Goal: Book appointment/travel/reservation

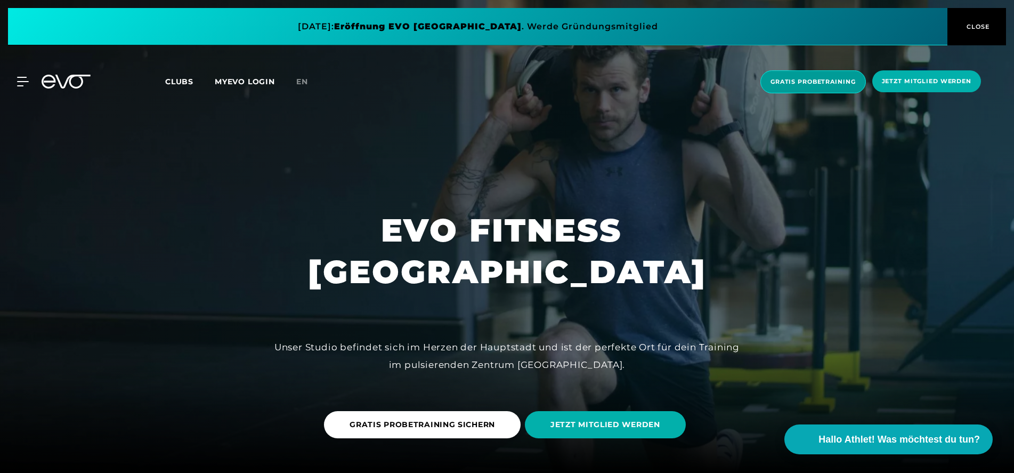
click at [813, 79] on span "Gratis Probetraining" at bounding box center [812, 81] width 85 height 9
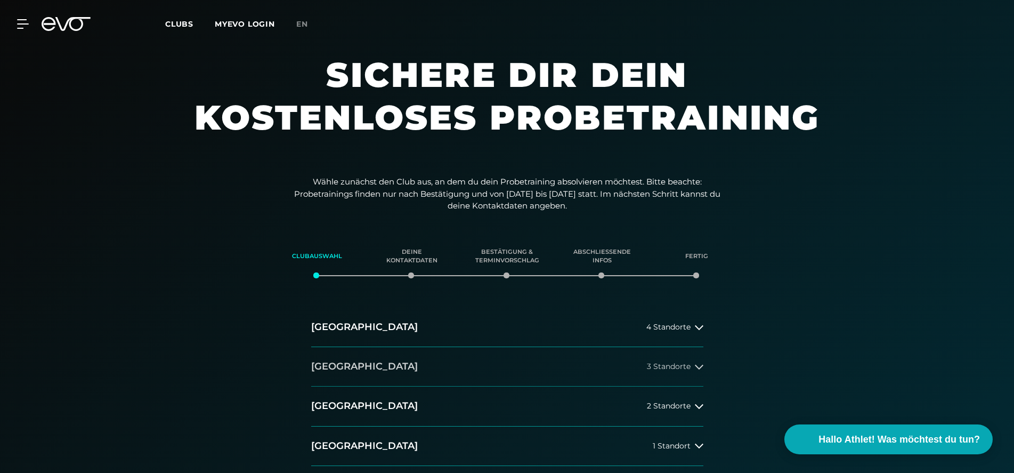
click at [371, 365] on button "[GEOGRAPHIC_DATA] 3 Standorte" at bounding box center [507, 366] width 392 height 39
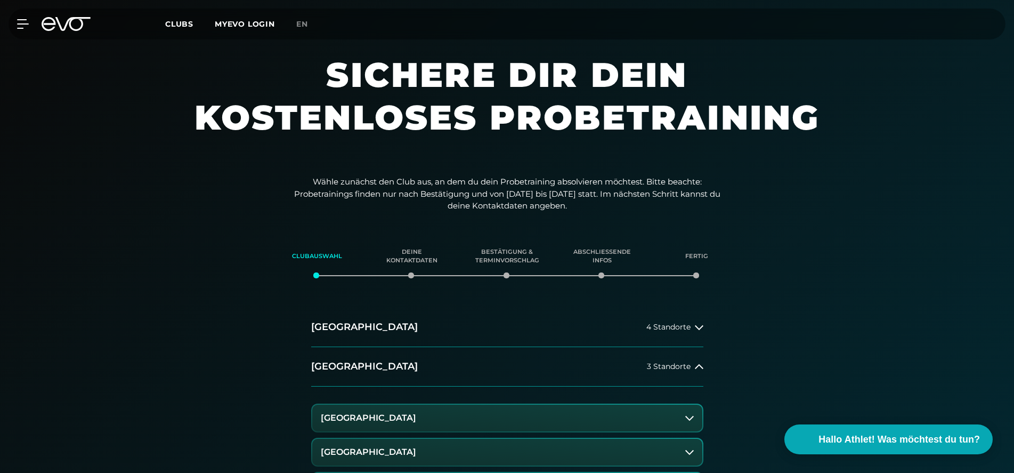
scroll to position [145, 0]
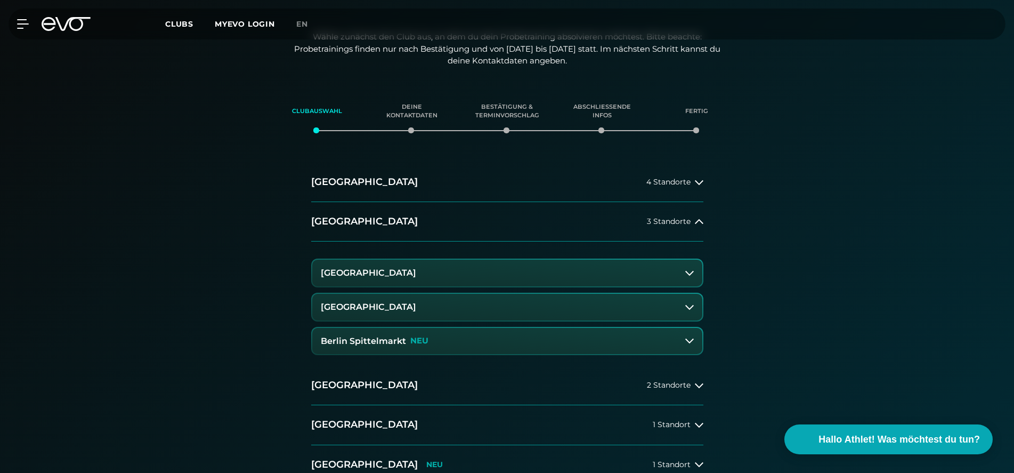
click at [376, 343] on h3 "Berlin Spittelmarkt" at bounding box center [363, 341] width 85 height 10
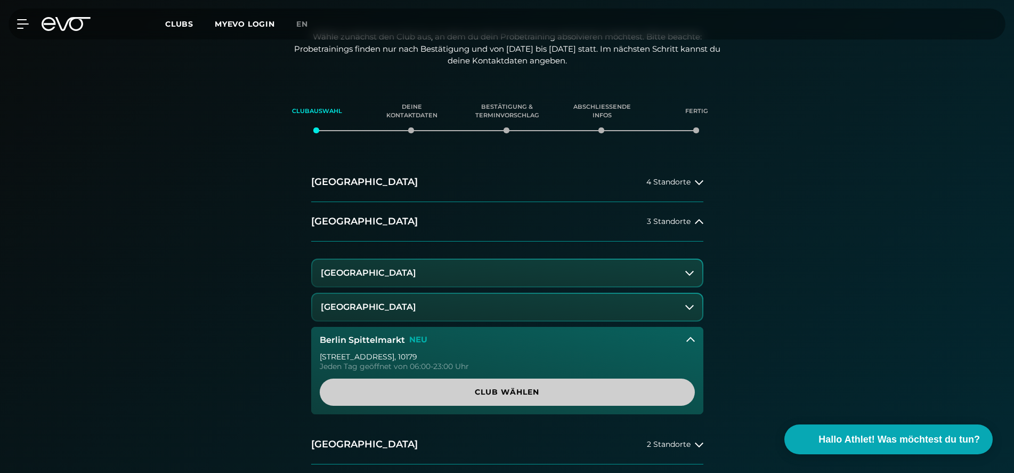
click at [497, 395] on span "Club wählen" at bounding box center [507, 391] width 324 height 11
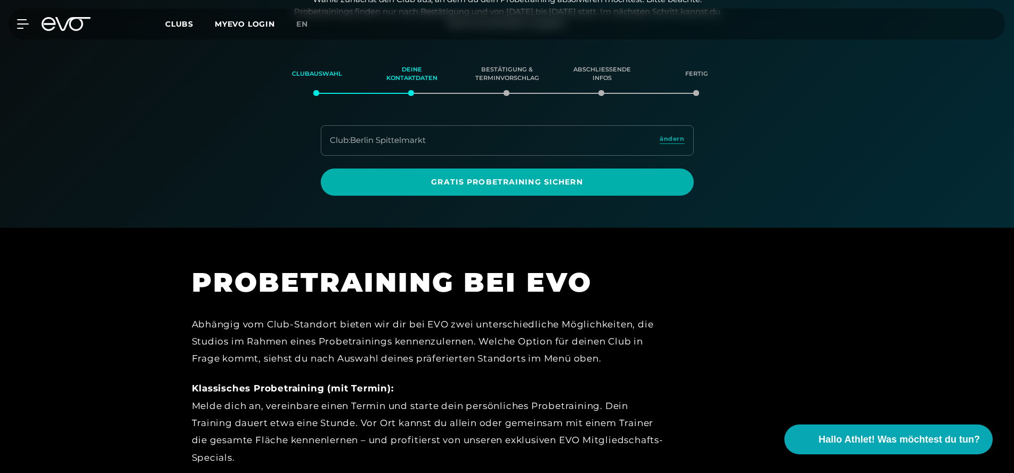
scroll to position [183, 0]
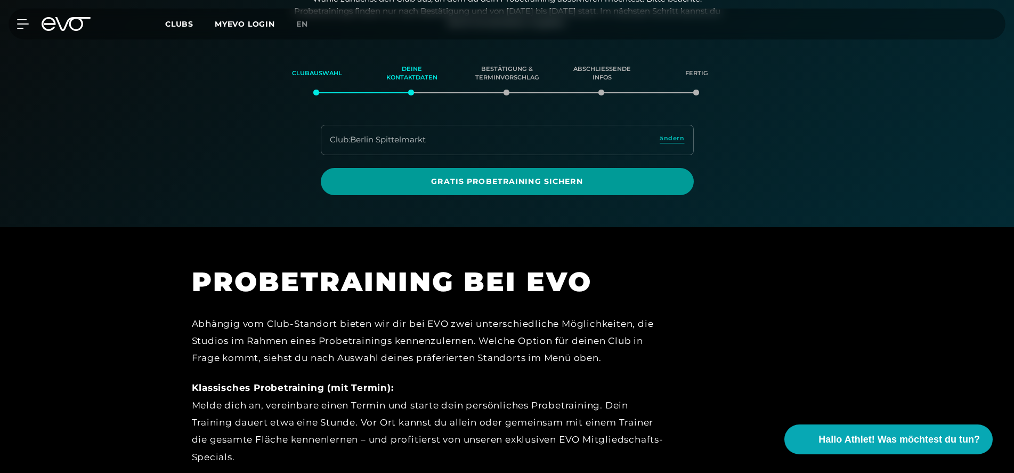
click at [503, 180] on span "Gratis Probetraining sichern" at bounding box center [507, 181] width 322 height 11
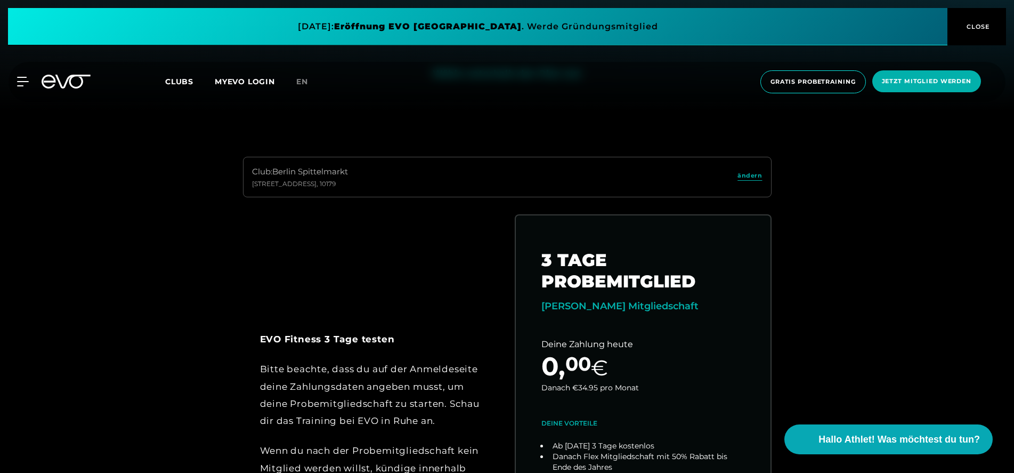
scroll to position [145, 0]
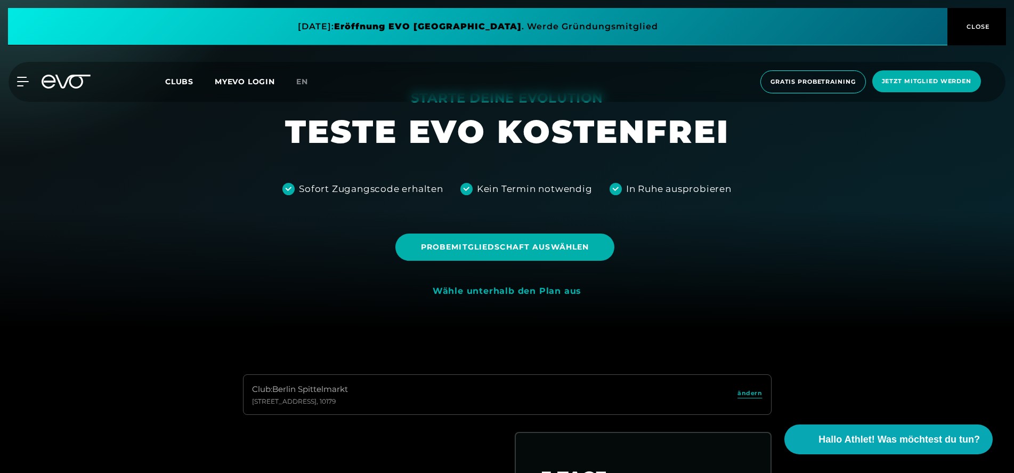
click at [186, 78] on span "Clubs" at bounding box center [179, 82] width 28 height 10
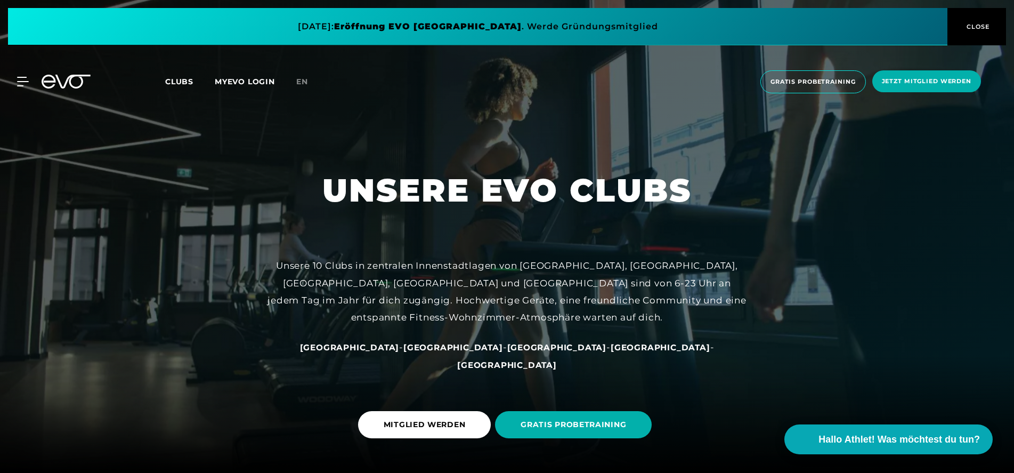
click at [20, 87] on div "MyEVO Login Über EVO Mitgliedschaften Probetraining TAGESPASS EVO Studios [GEOG…" at bounding box center [507, 82] width 1010 height 40
click at [20, 82] on icon at bounding box center [25, 81] width 15 height 9
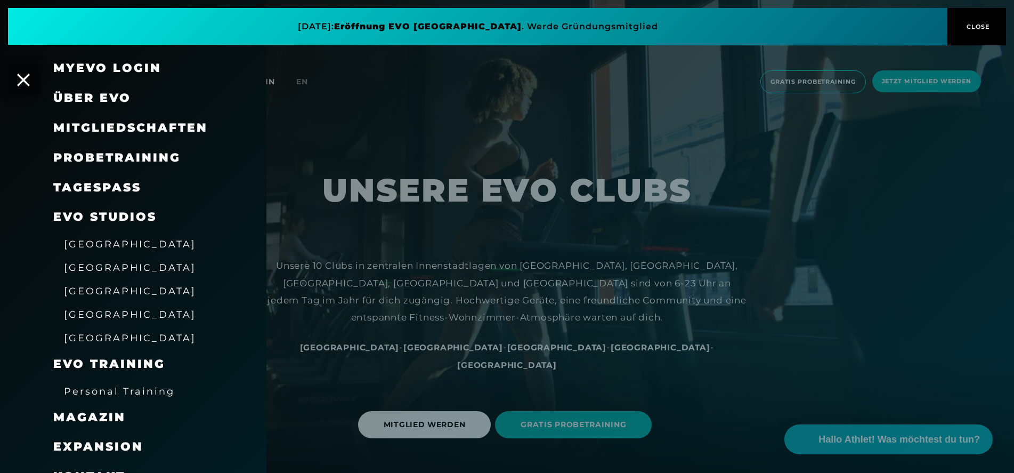
click at [81, 268] on span "[GEOGRAPHIC_DATA]" at bounding box center [130, 267] width 132 height 11
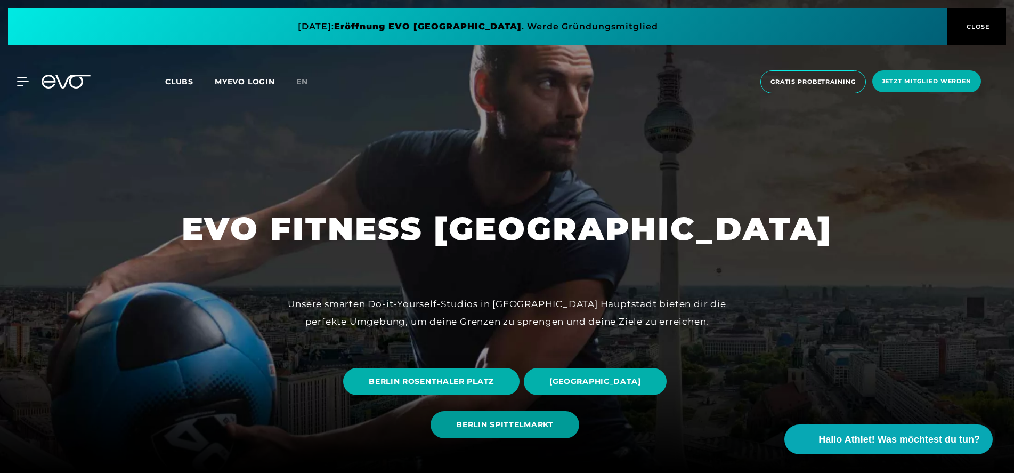
click at [526, 425] on span "BERLIN SPITTELMARKT" at bounding box center [504, 424] width 97 height 11
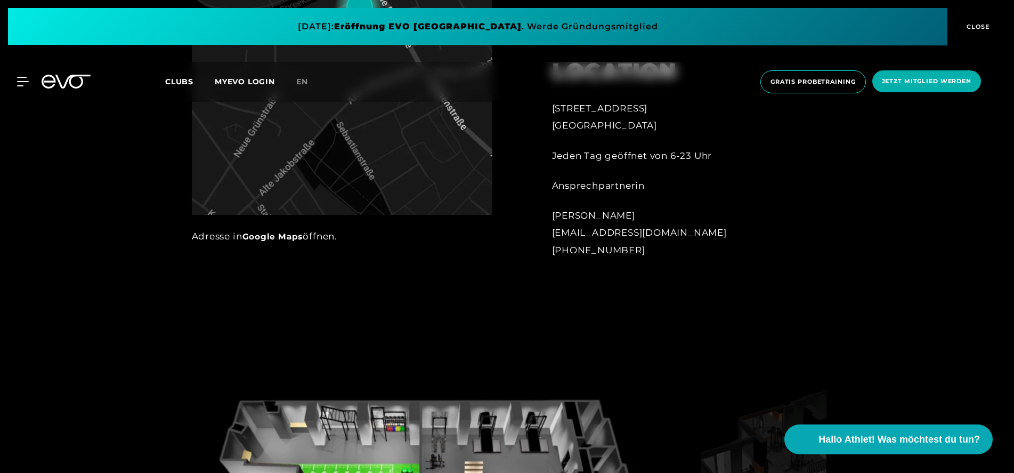
scroll to position [942, 0]
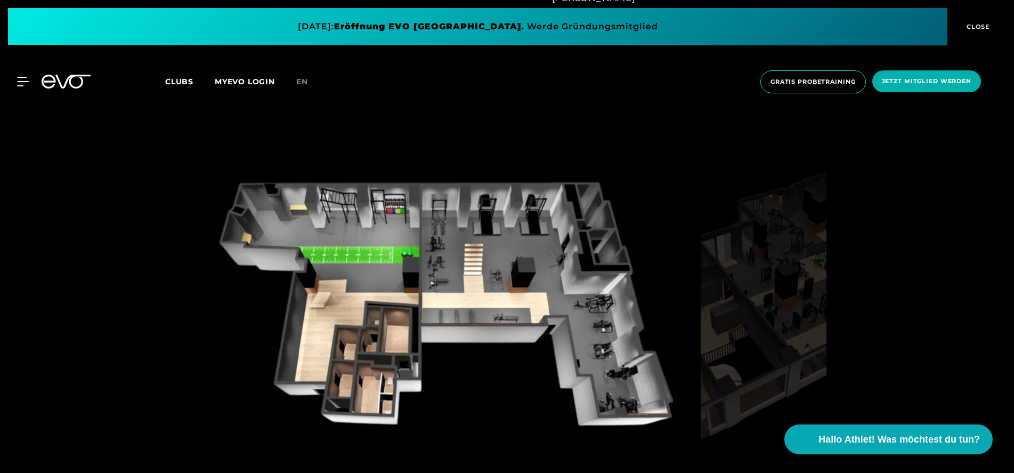
click at [379, 335] on img at bounding box center [444, 311] width 505 height 321
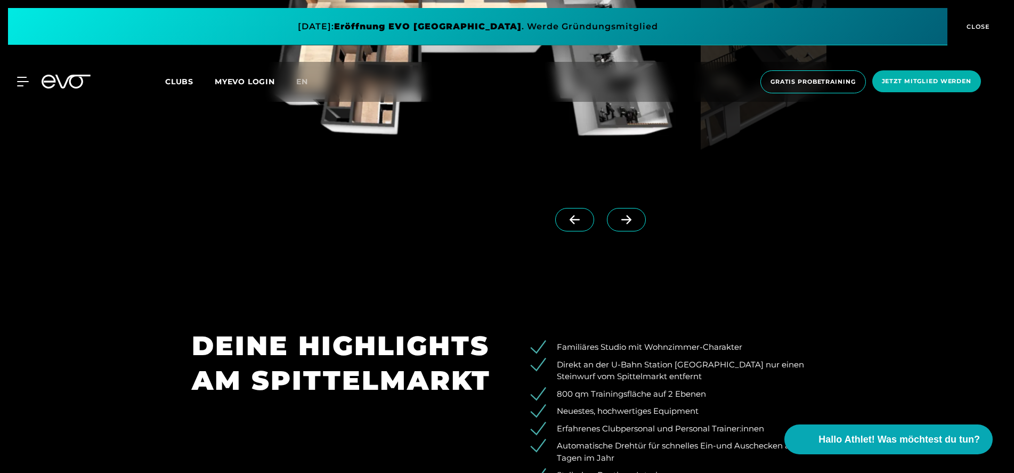
scroll to position [1087, 0]
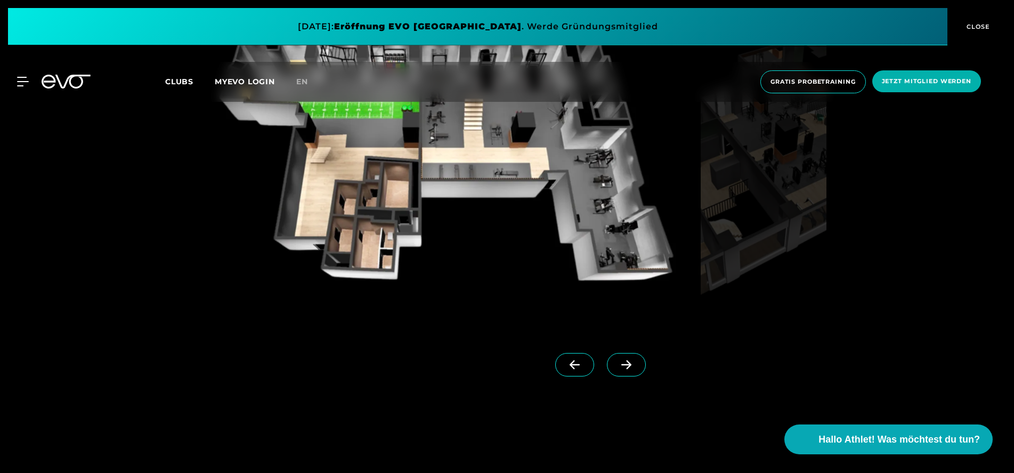
click at [630, 381] on link at bounding box center [628, 374] width 43 height 43
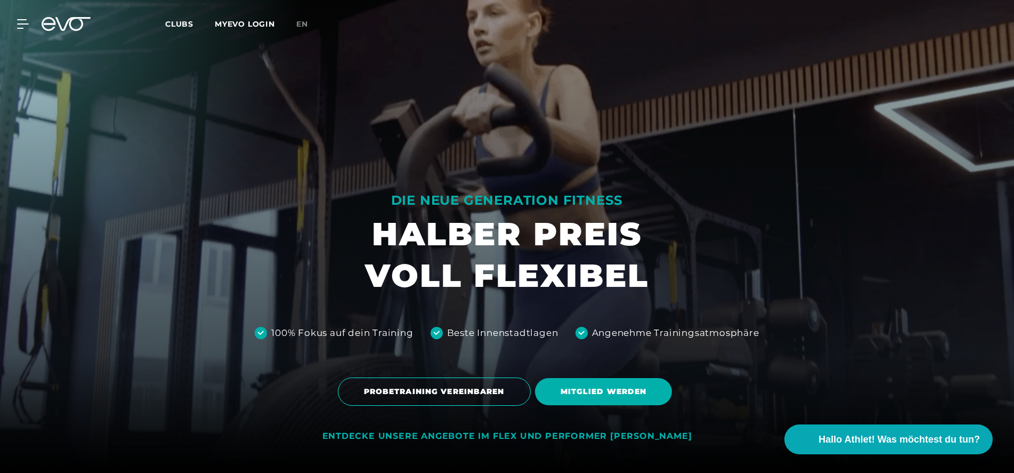
click at [630, 367] on div at bounding box center [507, 236] width 1014 height 473
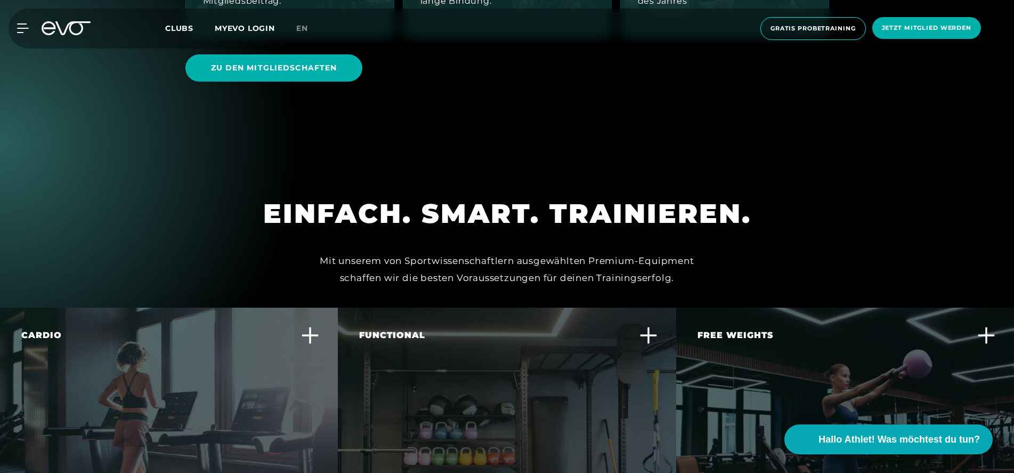
scroll to position [3333, 0]
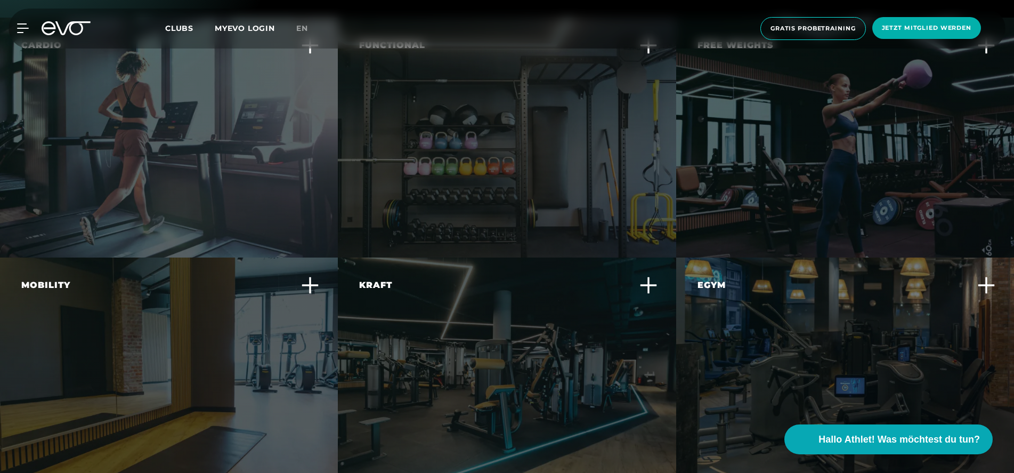
click at [37, 38] on div "MyEVO Login Über EVO Mitgliedschaften Probetraining TAGESPASS EVO Studios [GEOG…" at bounding box center [507, 29] width 1010 height 40
click at [28, 32] on icon at bounding box center [24, 28] width 15 height 10
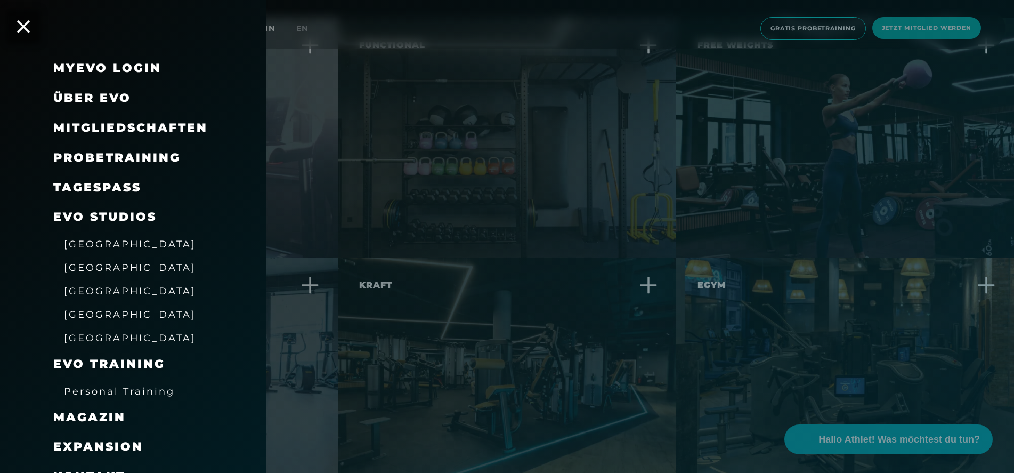
click at [94, 271] on span "[GEOGRAPHIC_DATA]" at bounding box center [130, 267] width 132 height 11
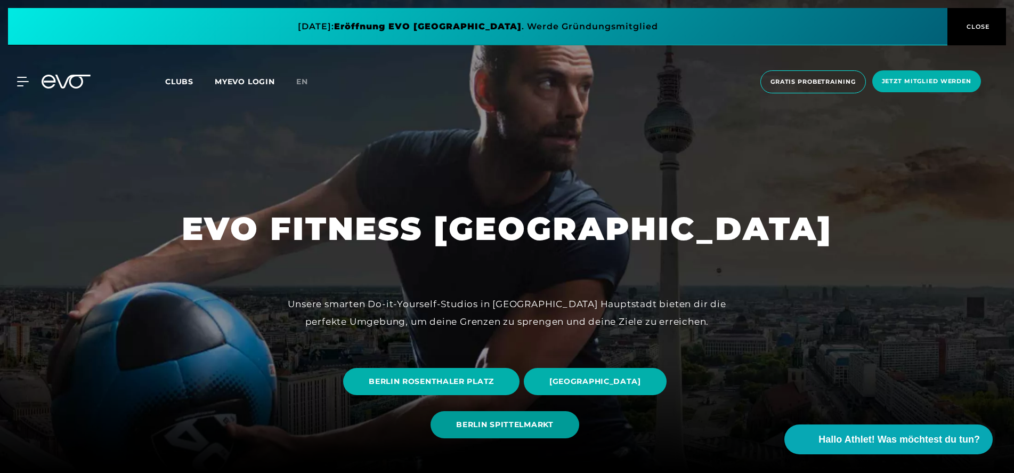
click at [499, 425] on span "BERLIN SPITTELMARKT" at bounding box center [504, 424] width 97 height 11
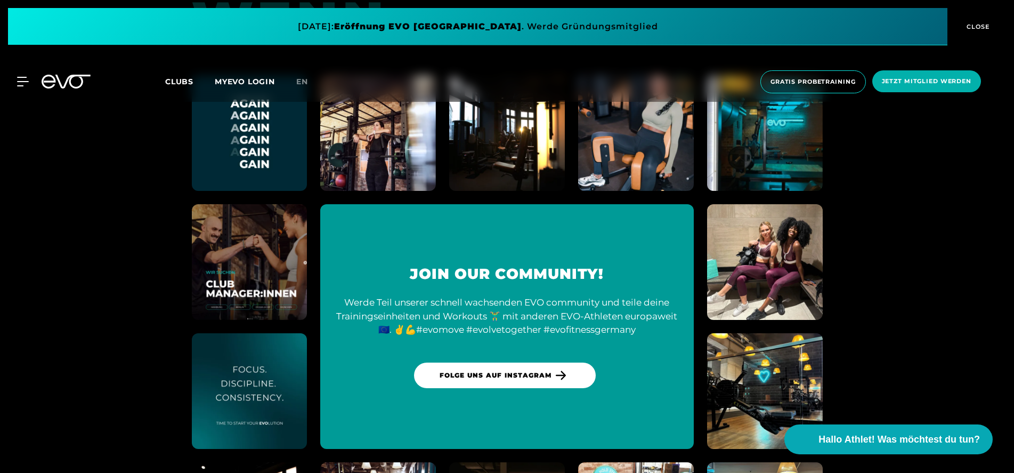
scroll to position [4962, 0]
